Goal: Transaction & Acquisition: Purchase product/service

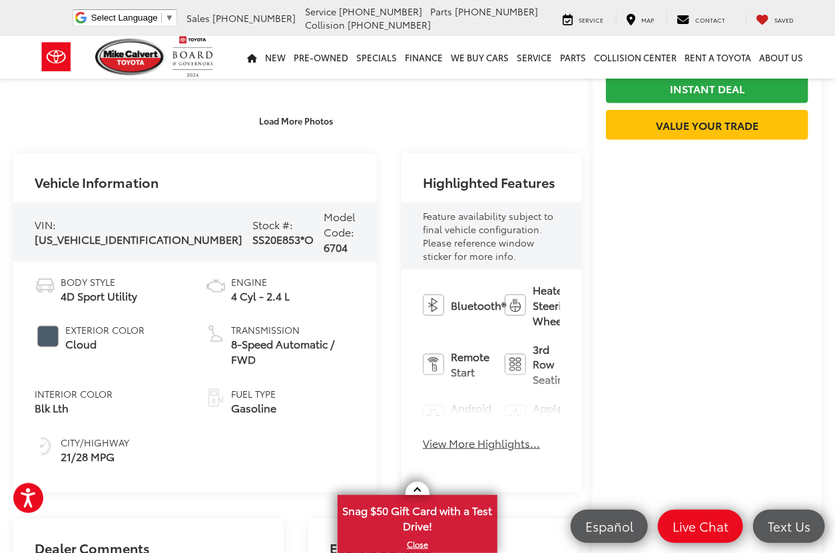
scroll to position [466, 0]
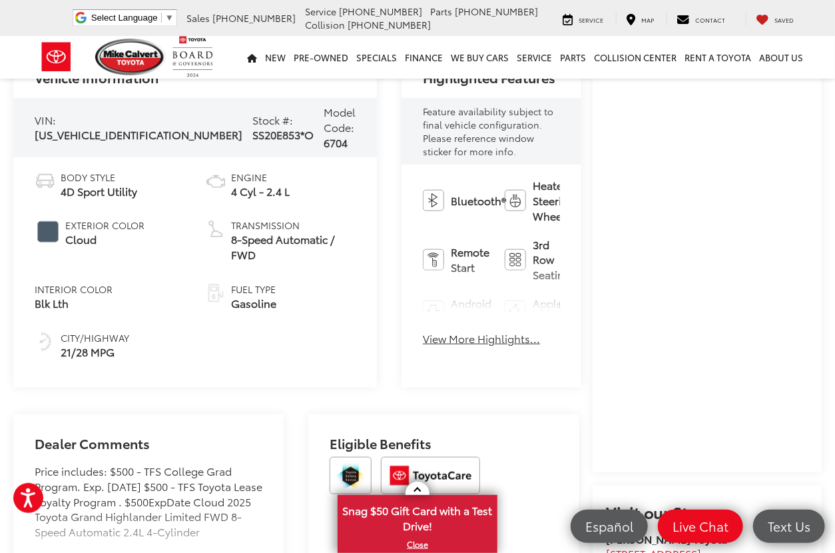
click at [423, 331] on button "View More Highlights..." at bounding box center [481, 338] width 117 height 15
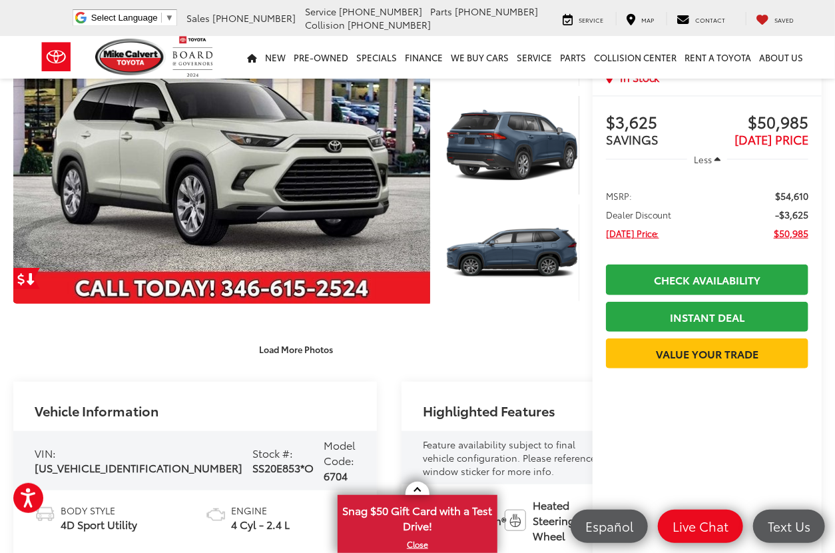
scroll to position [0, 0]
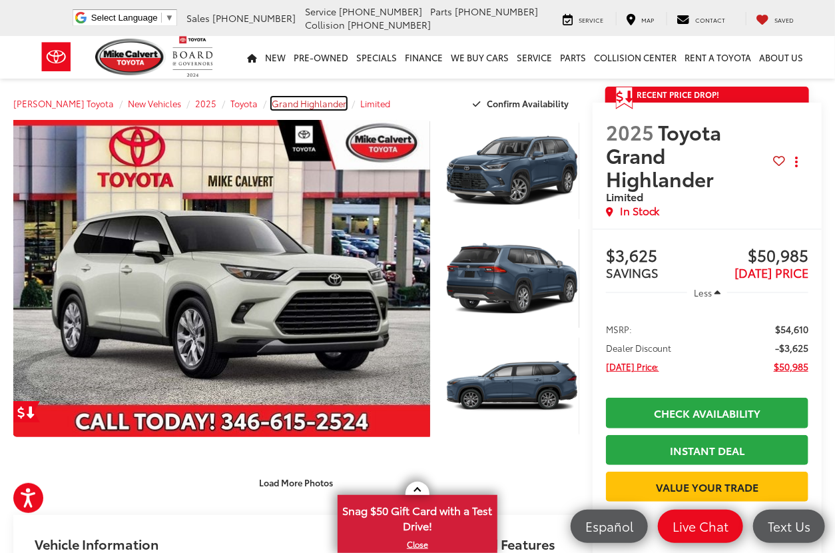
click at [292, 107] on span "Grand Highlander" at bounding box center [309, 103] width 75 height 12
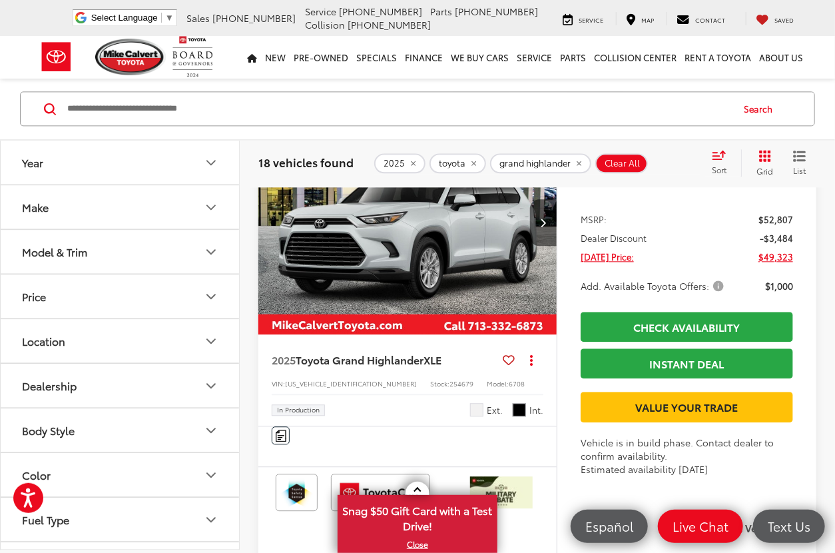
scroll to position [5327, 0]
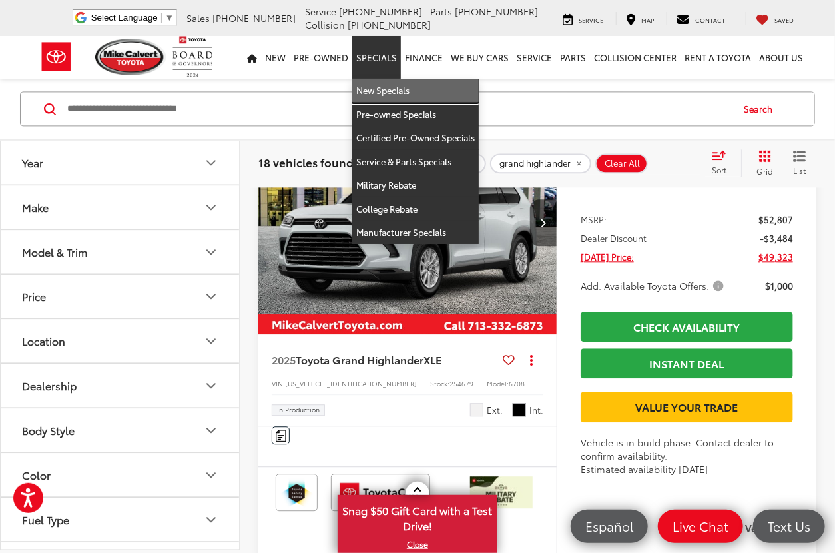
click at [392, 91] on link "New Specials" at bounding box center [415, 91] width 127 height 24
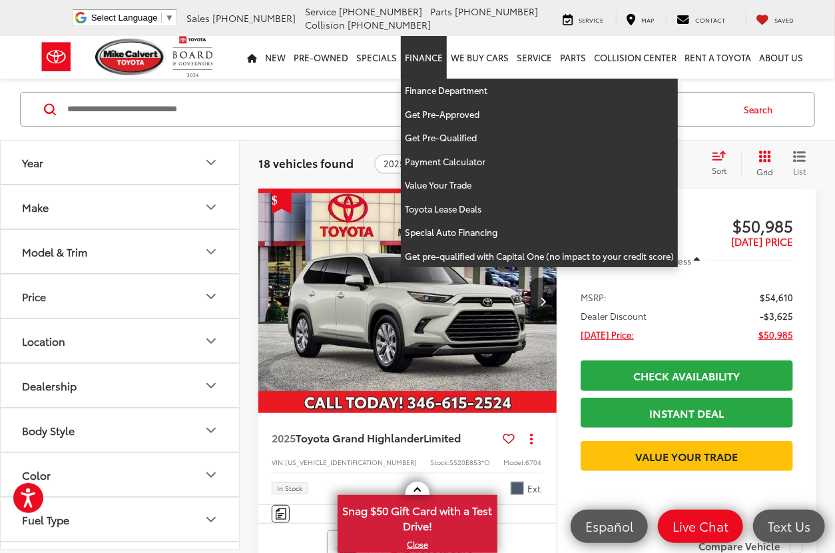
scroll to position [71, 0]
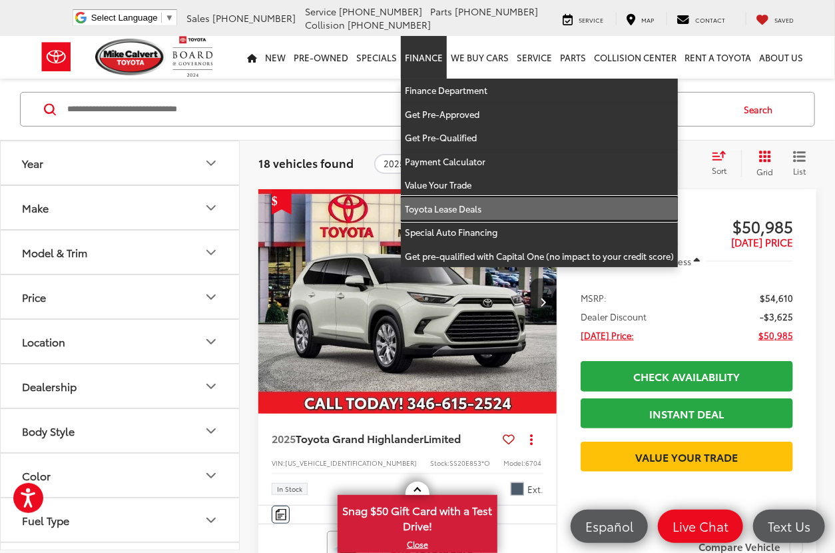
click at [448, 202] on link "Toyota Lease Deals" at bounding box center [539, 209] width 277 height 24
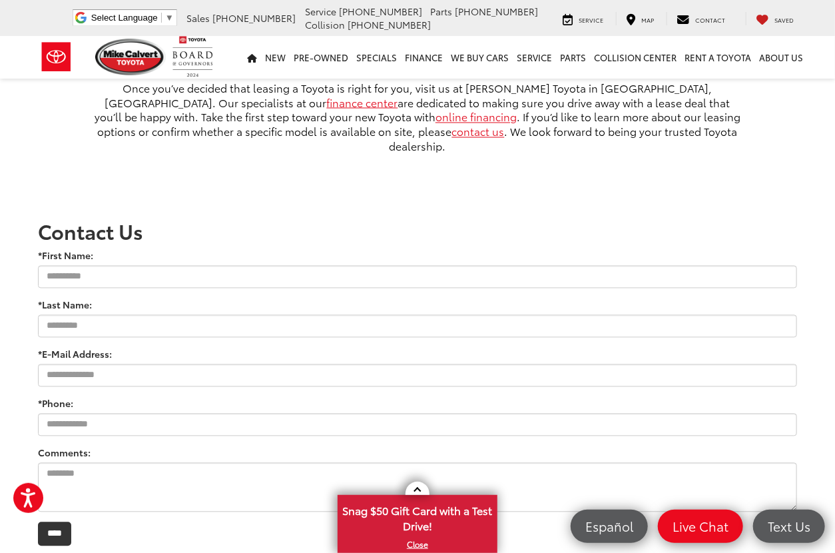
scroll to position [1031, 0]
